Goal: Information Seeking & Learning: Find specific fact

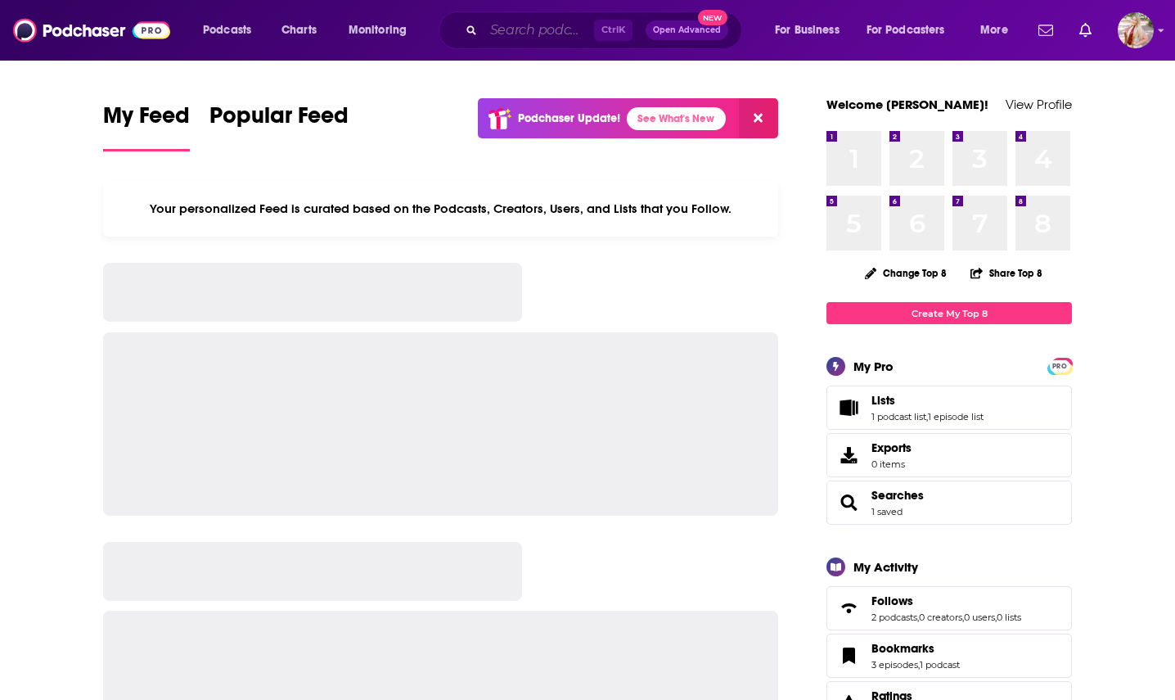
click at [528, 33] on input "Search podcasts, credits, & more..." at bounding box center [539, 30] width 110 height 26
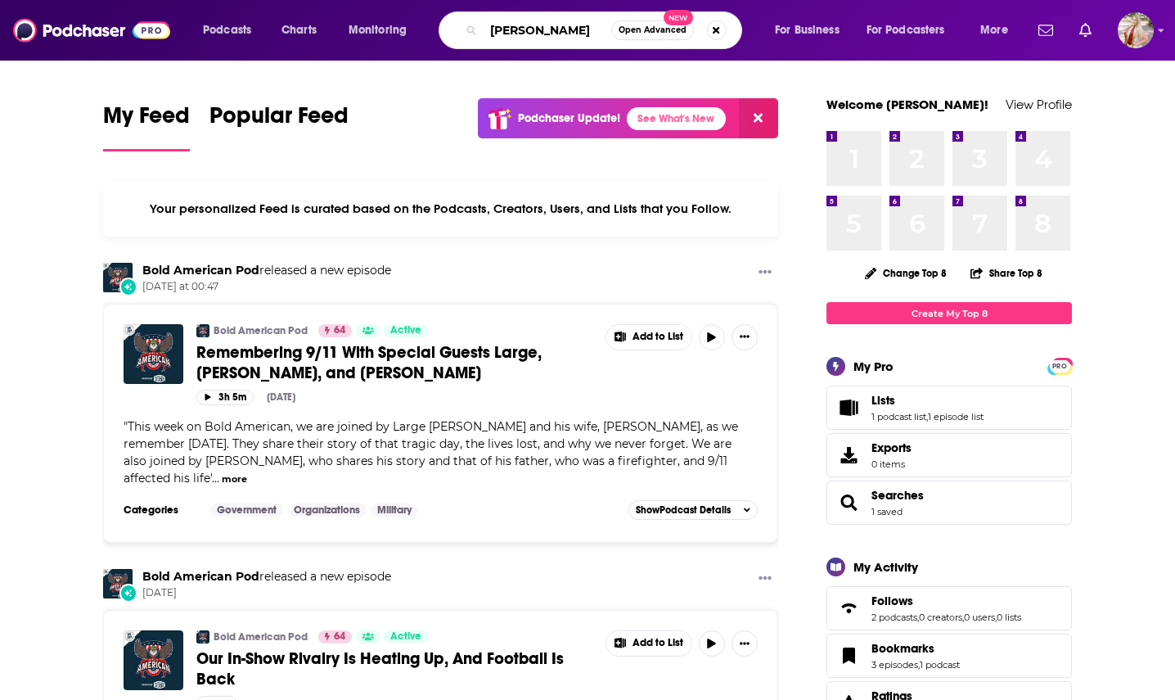
type input "[PERSON_NAME]"
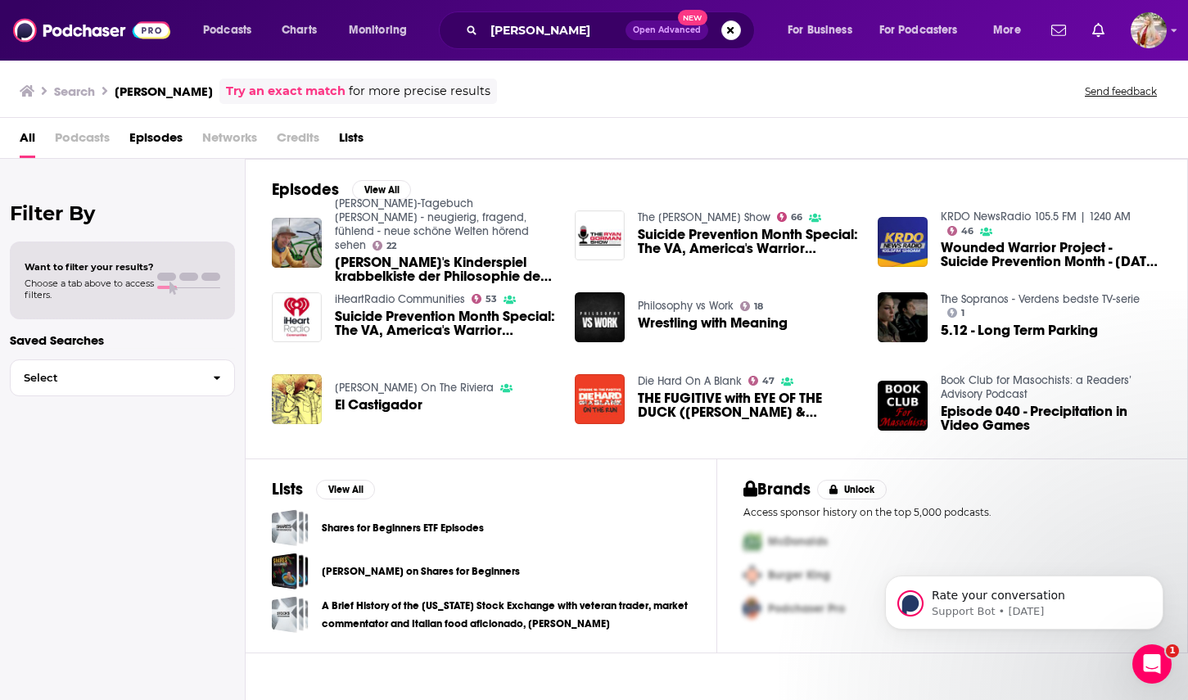
click at [396, 318] on span "Suicide Prevention Month Special: The VA, America's Warrior Partnership & The W…" at bounding box center [445, 323] width 220 height 28
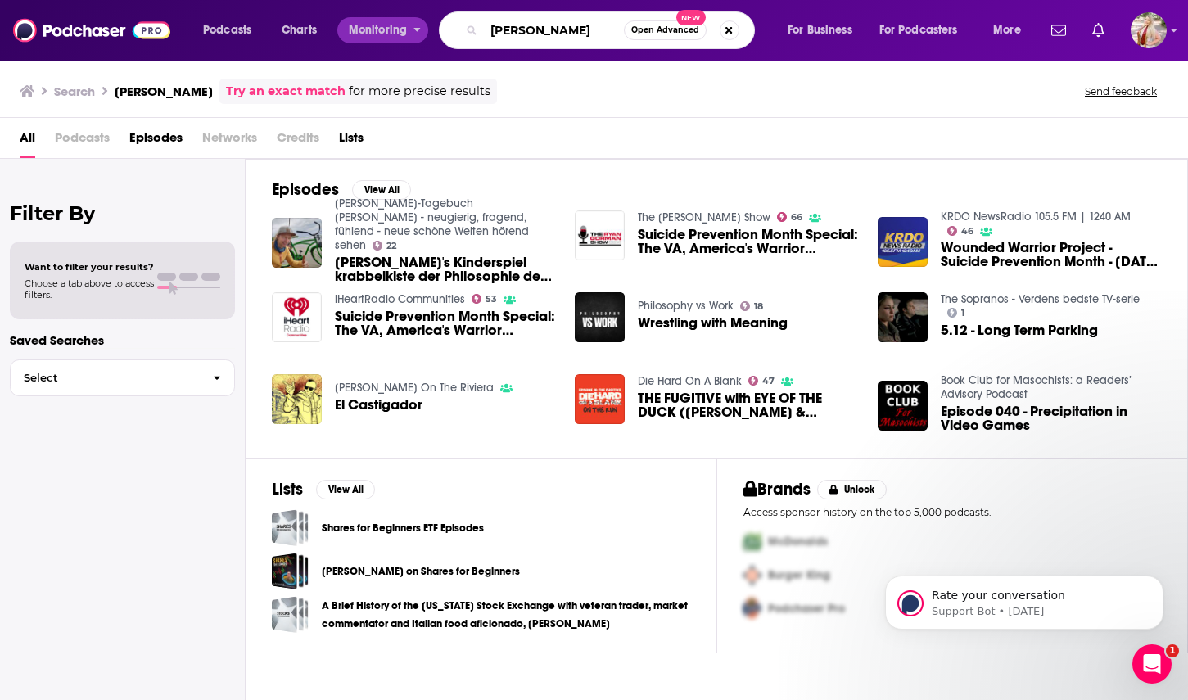
drag, startPoint x: 566, startPoint y: 23, endPoint x: 402, endPoint y: 25, distance: 163.7
click at [402, 25] on div "Podcasts Charts Monitoring [PERSON_NAME] Open Advanced New For Business For Pod…" at bounding box center [614, 30] width 845 height 38
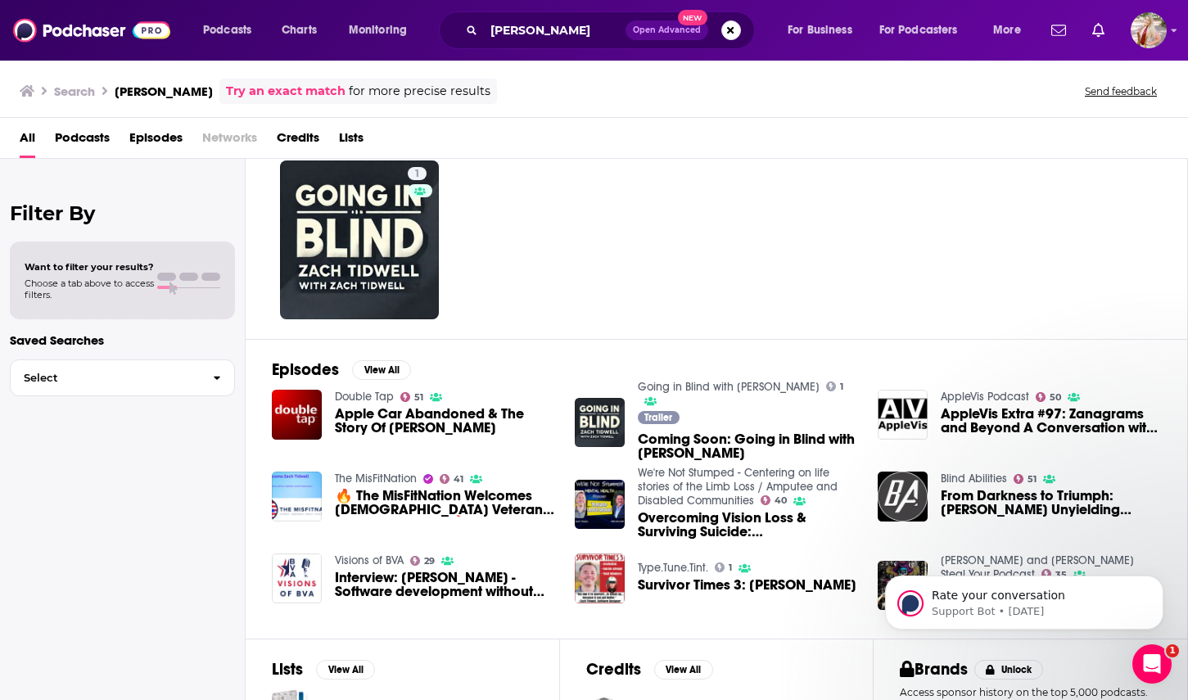
scroll to position [82, 0]
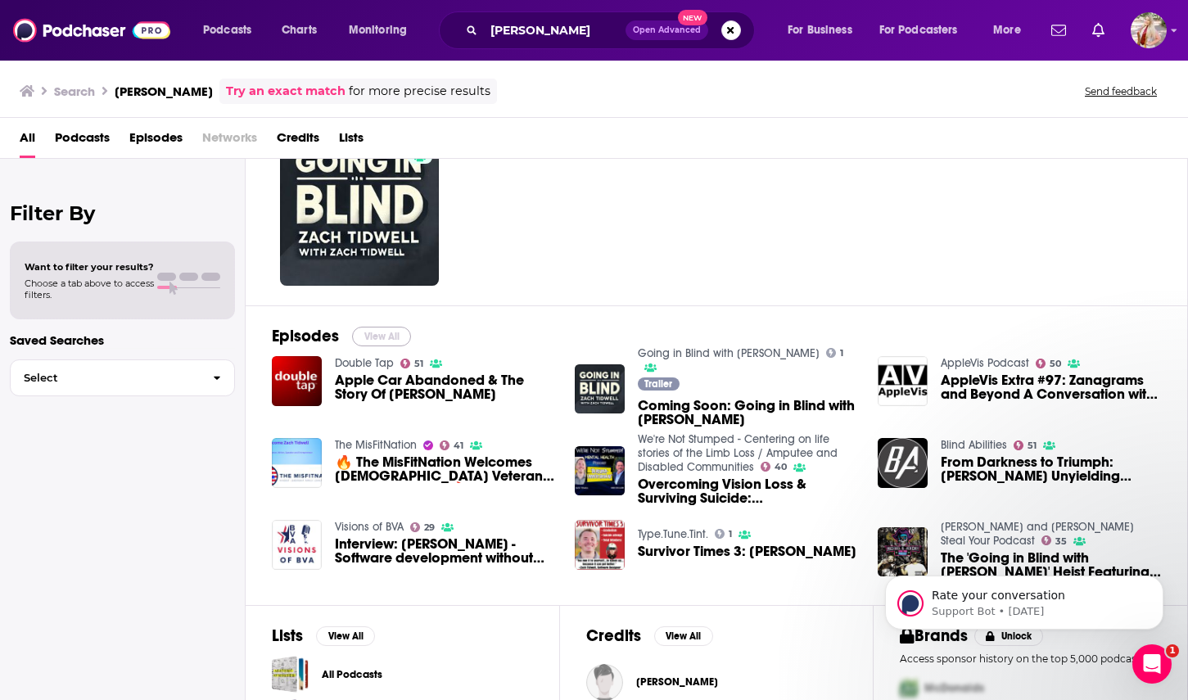
click at [395, 332] on button "View All" at bounding box center [381, 337] width 59 height 20
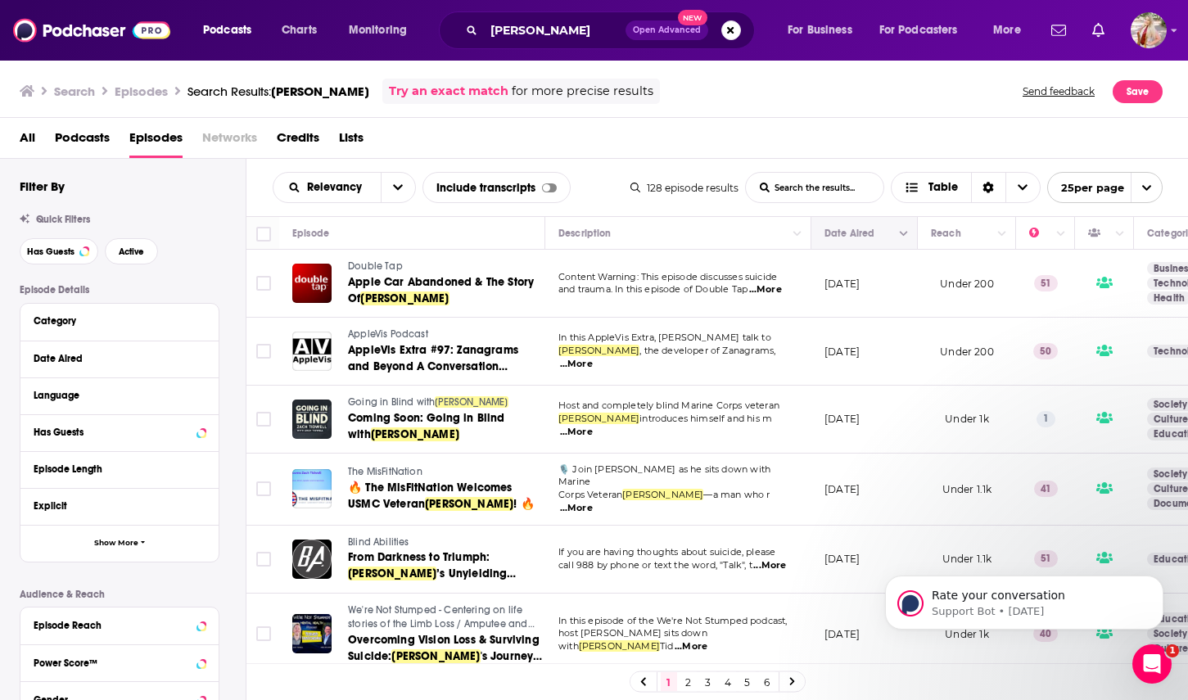
click at [900, 238] on icon "Column Actions" at bounding box center [903, 234] width 8 height 10
click at [890, 230] on div at bounding box center [594, 350] width 1188 height 700
click at [393, 182] on icon "open menu" at bounding box center [398, 187] width 10 height 11
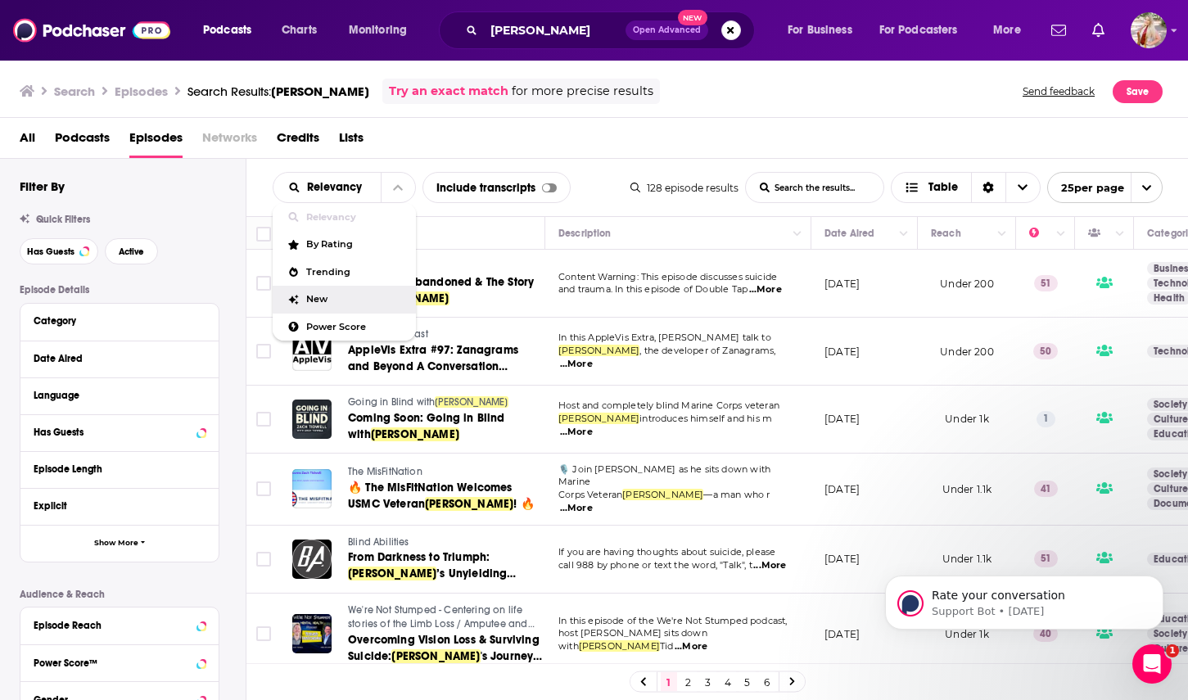
drag, startPoint x: 360, startPoint y: 297, endPoint x: 510, endPoint y: 133, distance: 221.9
click at [360, 296] on span "New" at bounding box center [354, 299] width 97 height 9
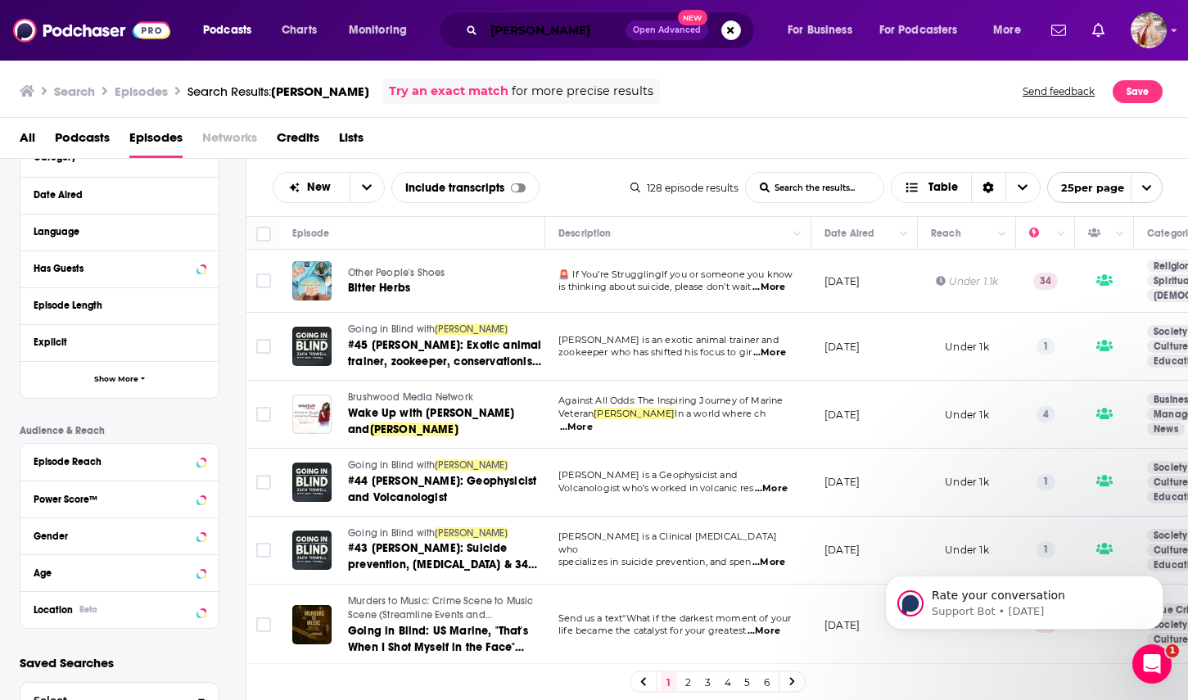
click at [543, 27] on input "[PERSON_NAME]" at bounding box center [555, 30] width 142 height 26
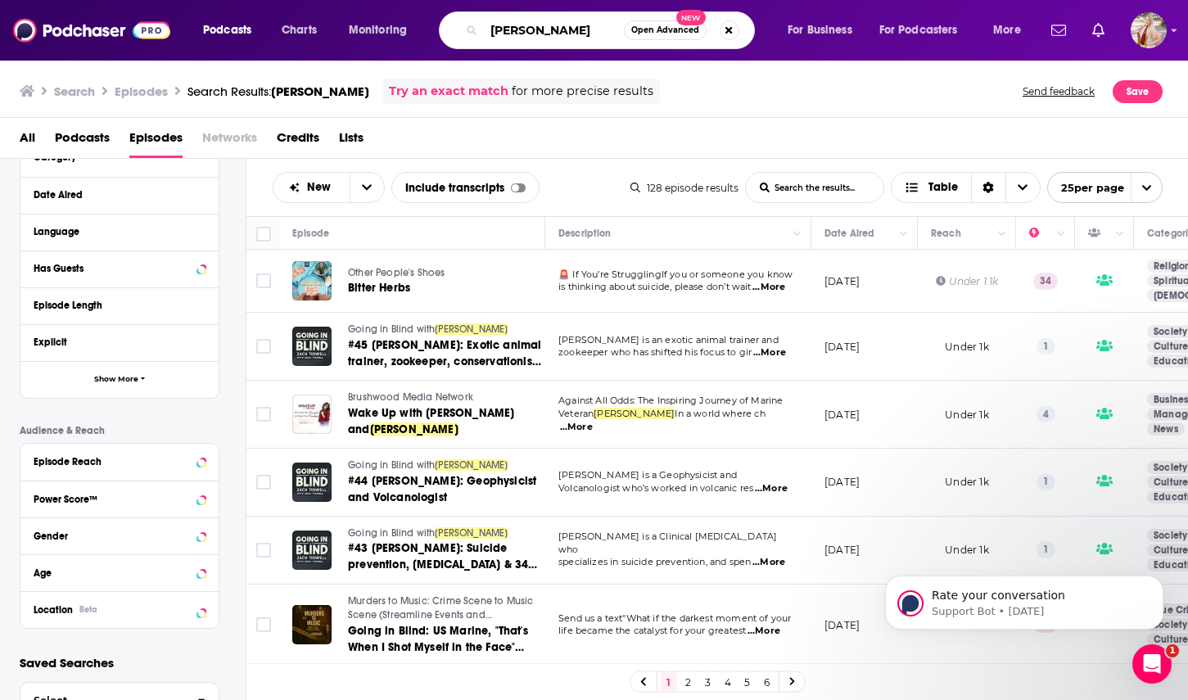
click at [543, 27] on input "[PERSON_NAME]" at bounding box center [554, 30] width 140 height 26
type input "[PERSON_NAME]"
